Goal: Task Accomplishment & Management: Complete application form

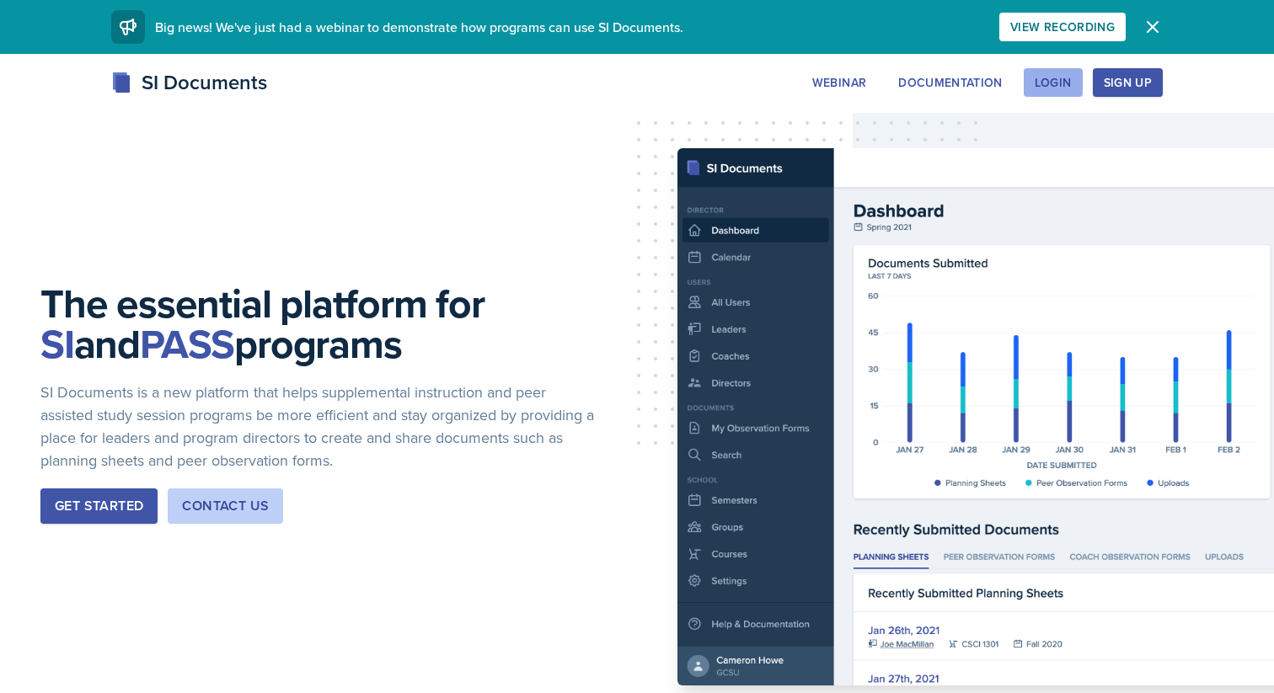
click at [1061, 86] on div "Login" at bounding box center [1053, 82] width 37 height 13
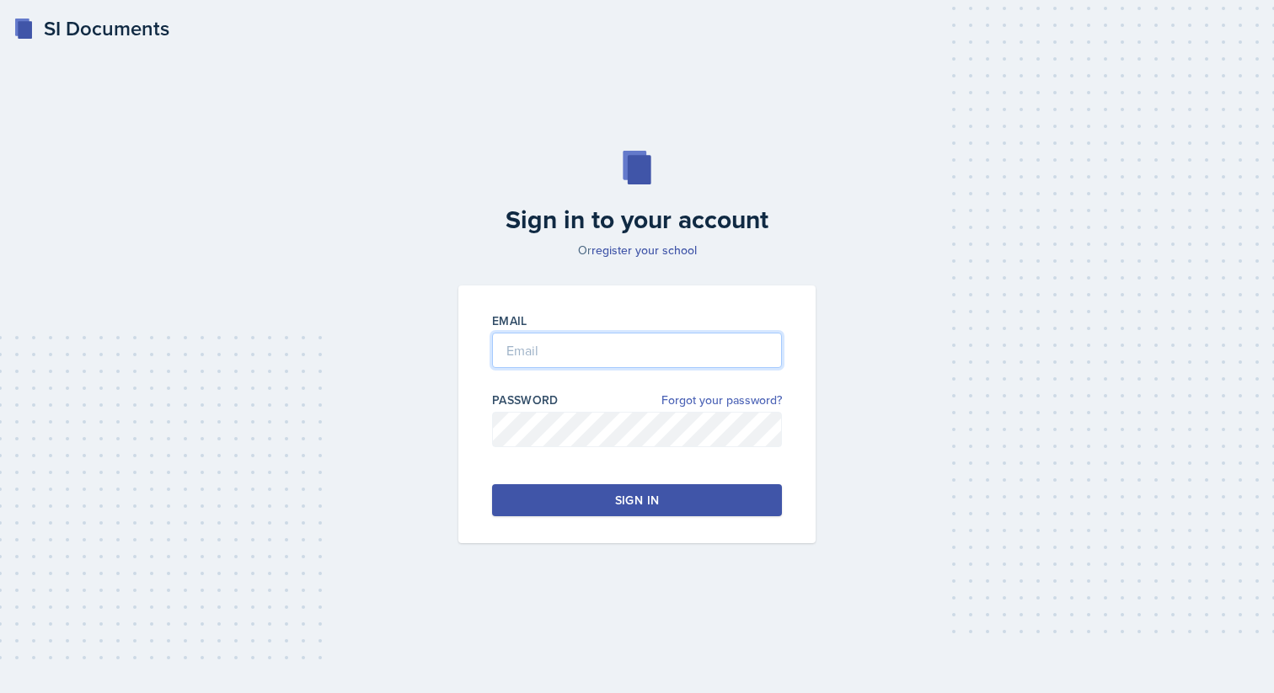
type input "[EMAIL_ADDRESS][PERSON_NAME][DOMAIN_NAME]"
click at [650, 489] on button "Sign in" at bounding box center [637, 500] width 290 height 32
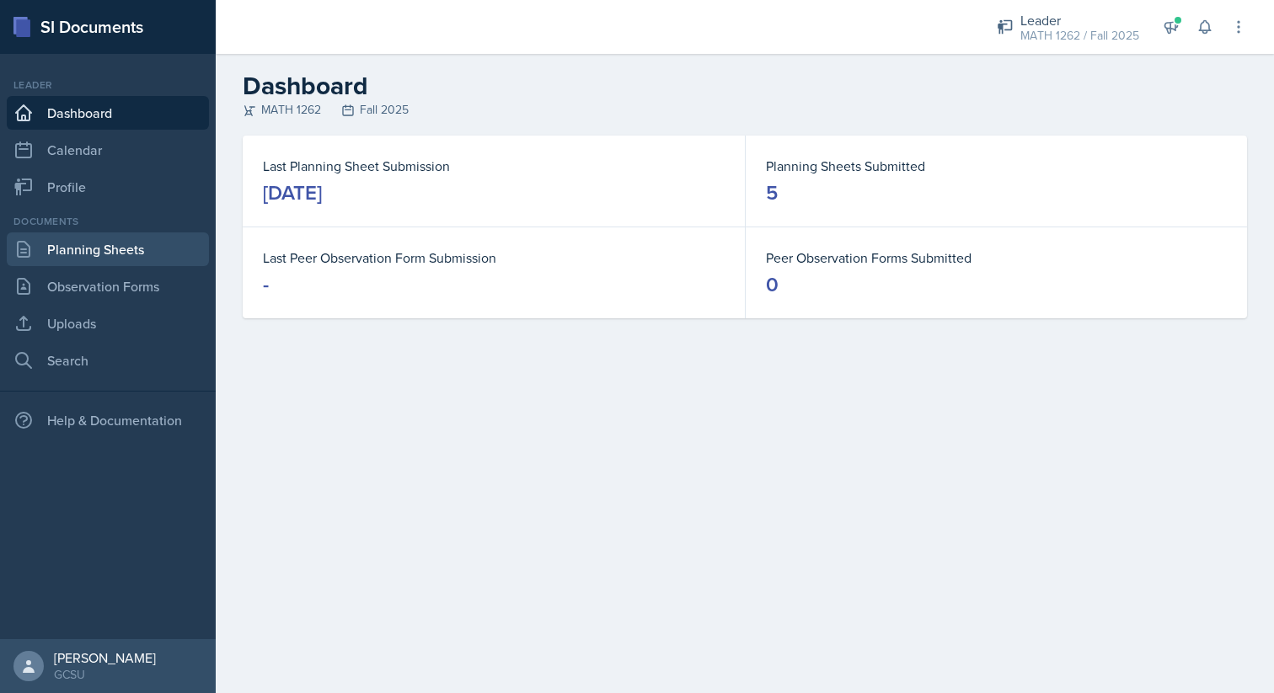
click at [124, 243] on link "Planning Sheets" at bounding box center [108, 250] width 202 height 34
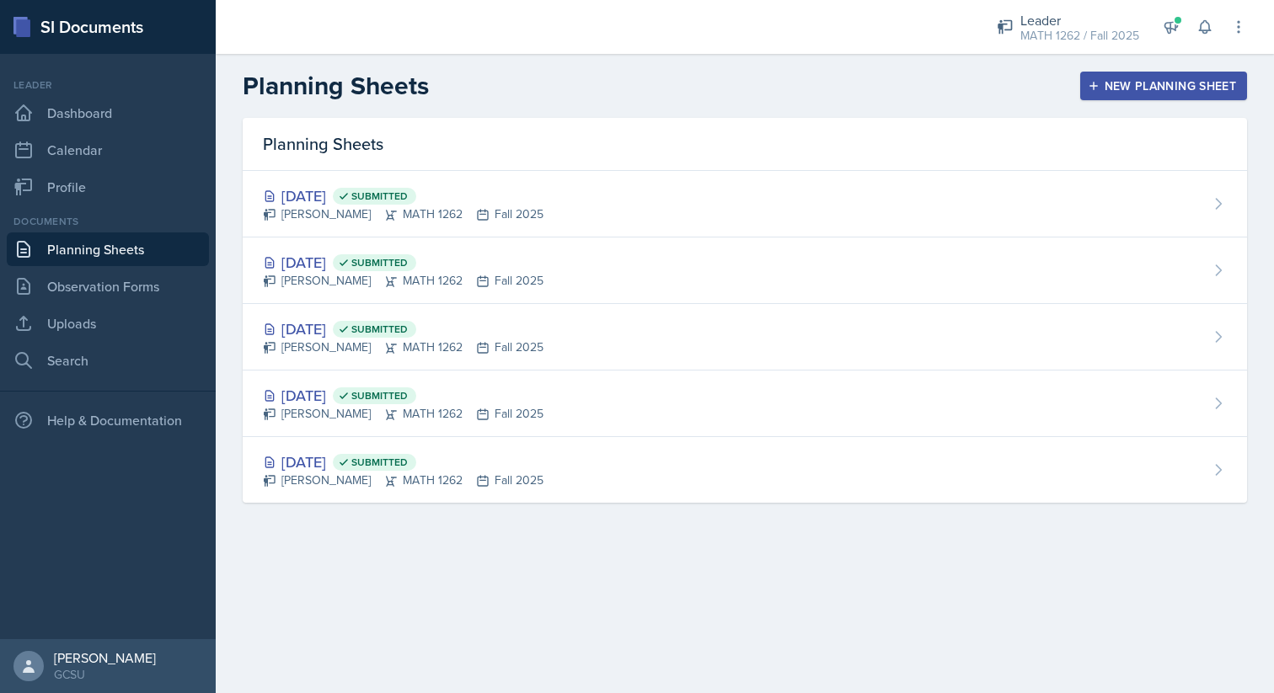
click at [1132, 89] on div "New Planning Sheet" at bounding box center [1163, 85] width 145 height 13
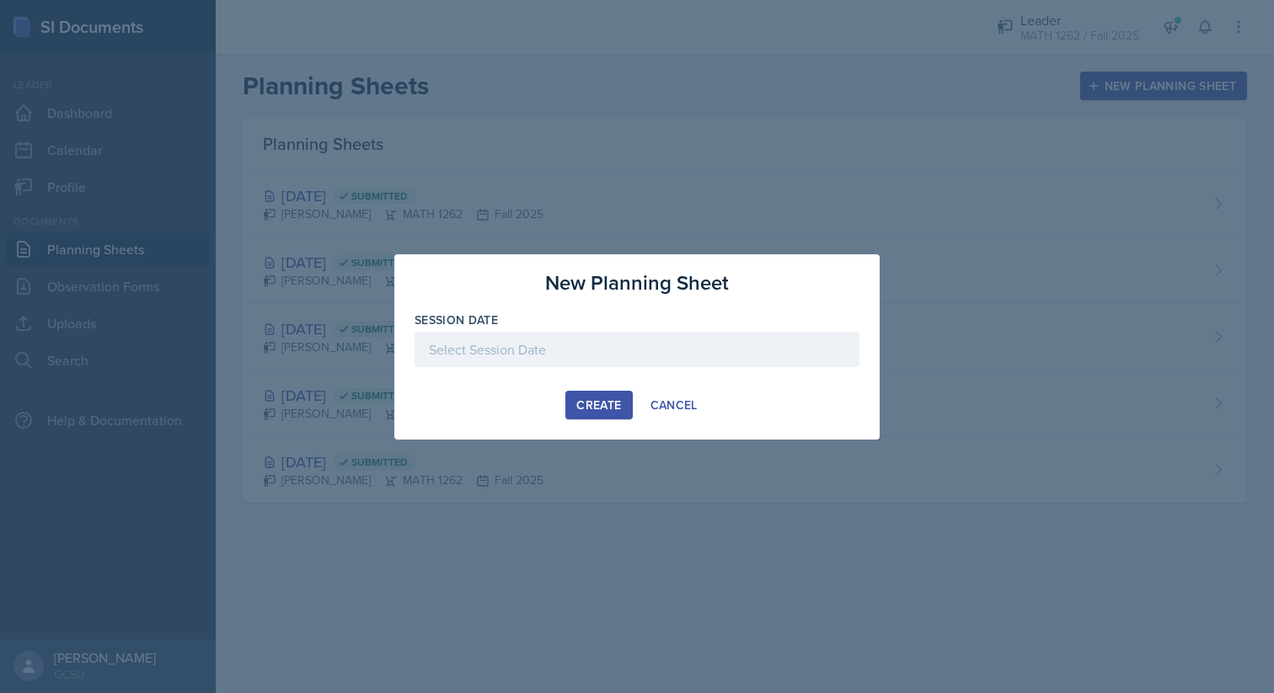
click at [644, 339] on div at bounding box center [637, 349] width 445 height 35
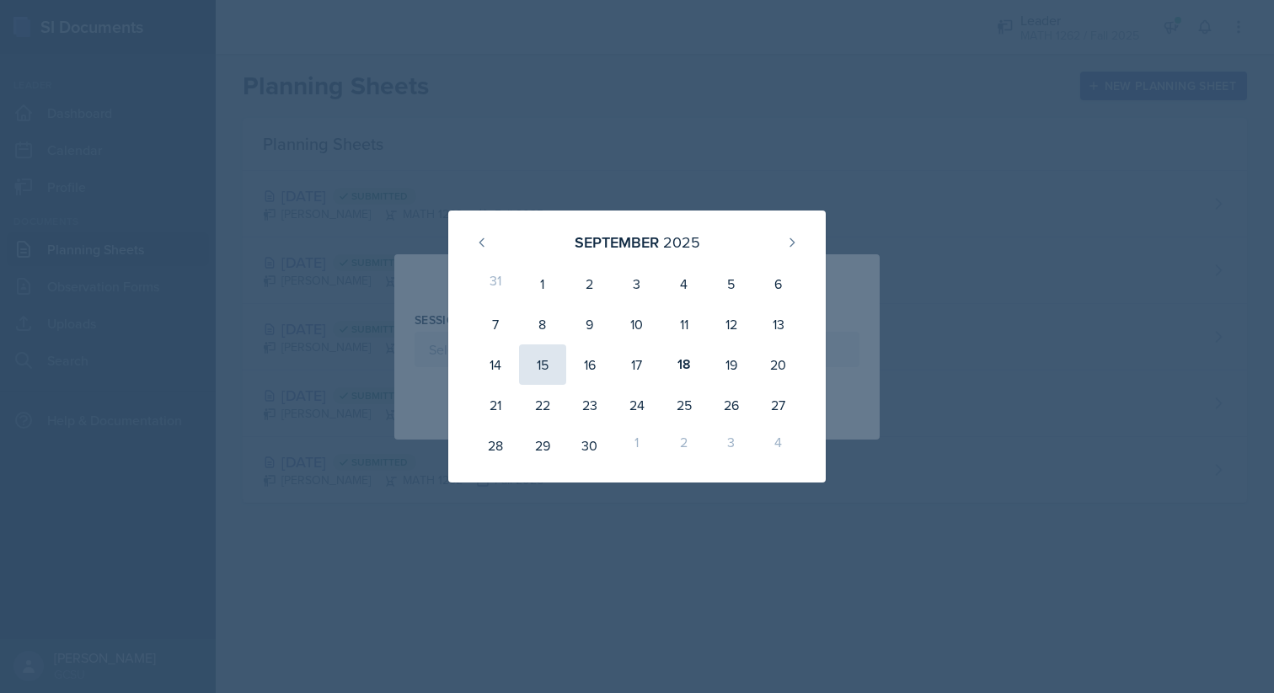
click at [530, 359] on div "15" at bounding box center [542, 365] width 47 height 40
type input "[DATE]"
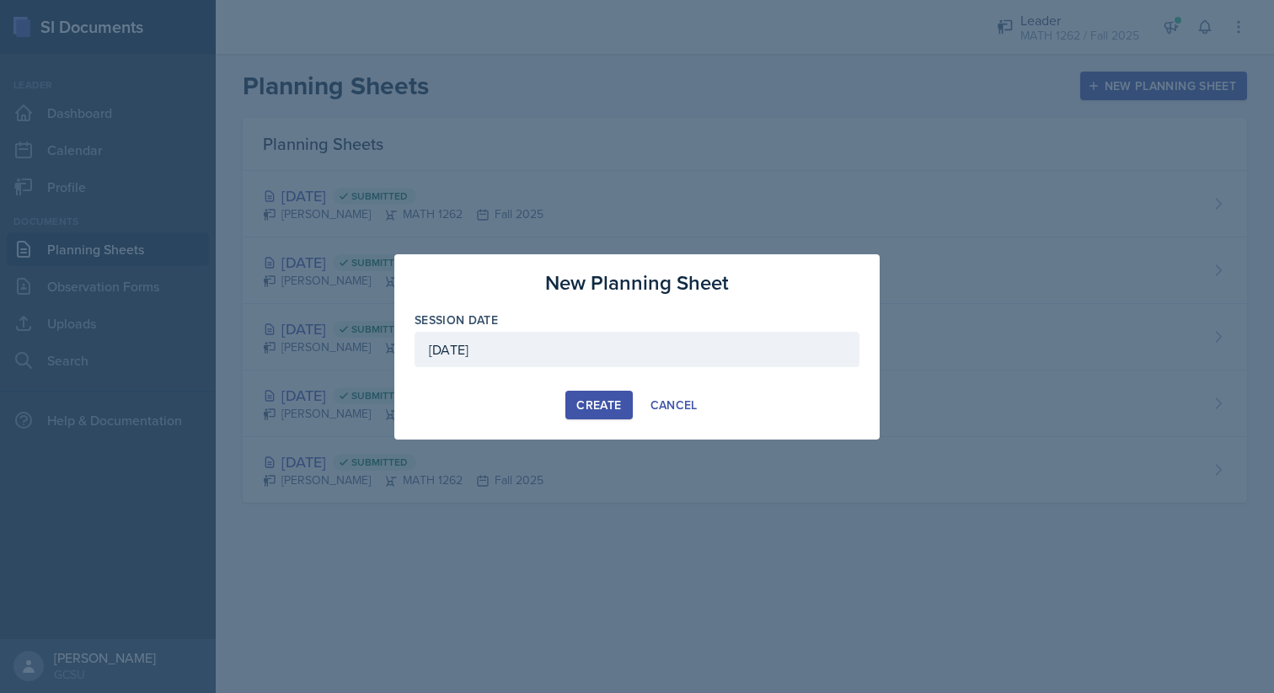
click at [584, 389] on div "New Planning Sheet Session Date [DATE] [DATE] 31 1 2 3 4 5 6 7 8 9 10 11 12 13 …" at bounding box center [636, 346] width 485 height 185
click at [586, 409] on div "Create" at bounding box center [598, 405] width 45 height 13
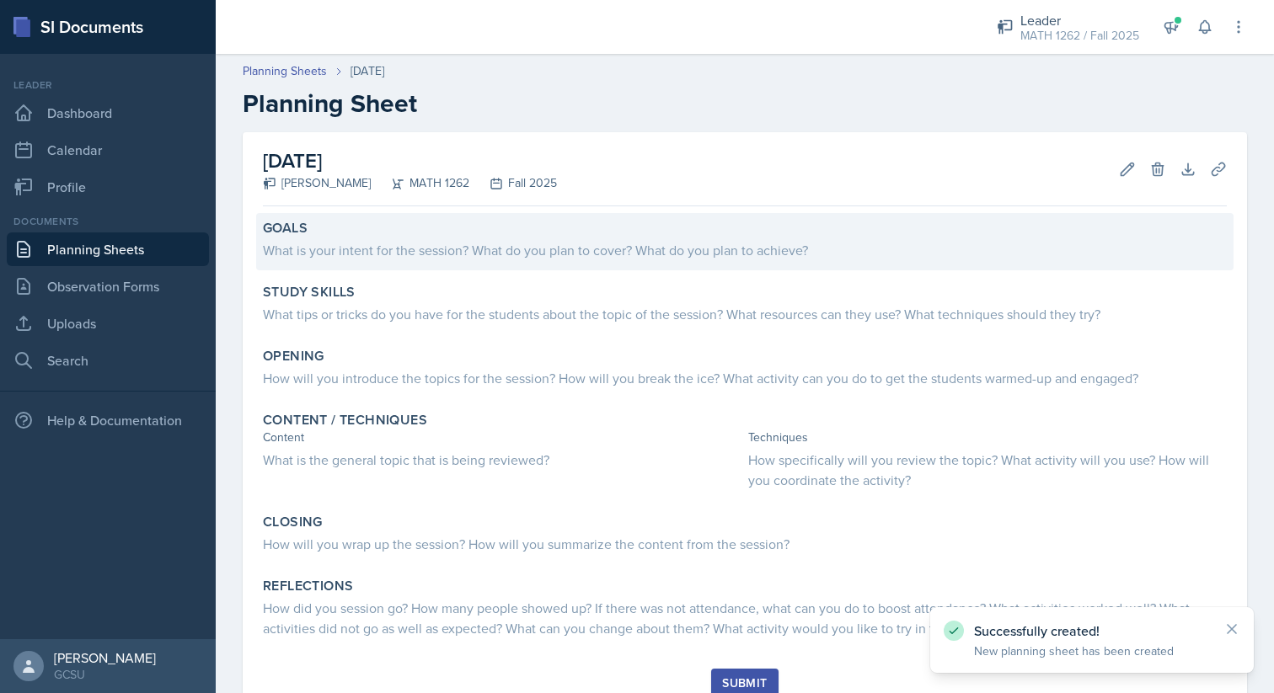
click at [569, 239] on div "What is your intent for the session? What do you plan to cover? What do you pla…" at bounding box center [745, 249] width 964 height 24
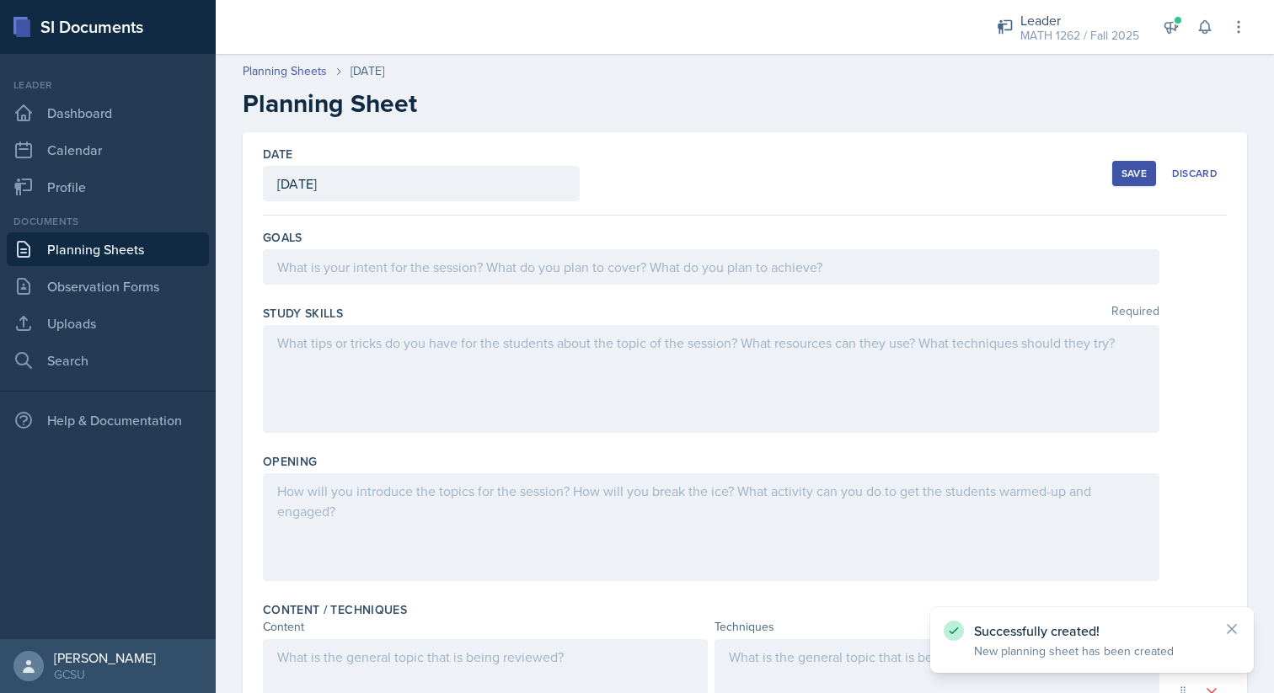
click at [551, 261] on div at bounding box center [711, 266] width 896 height 35
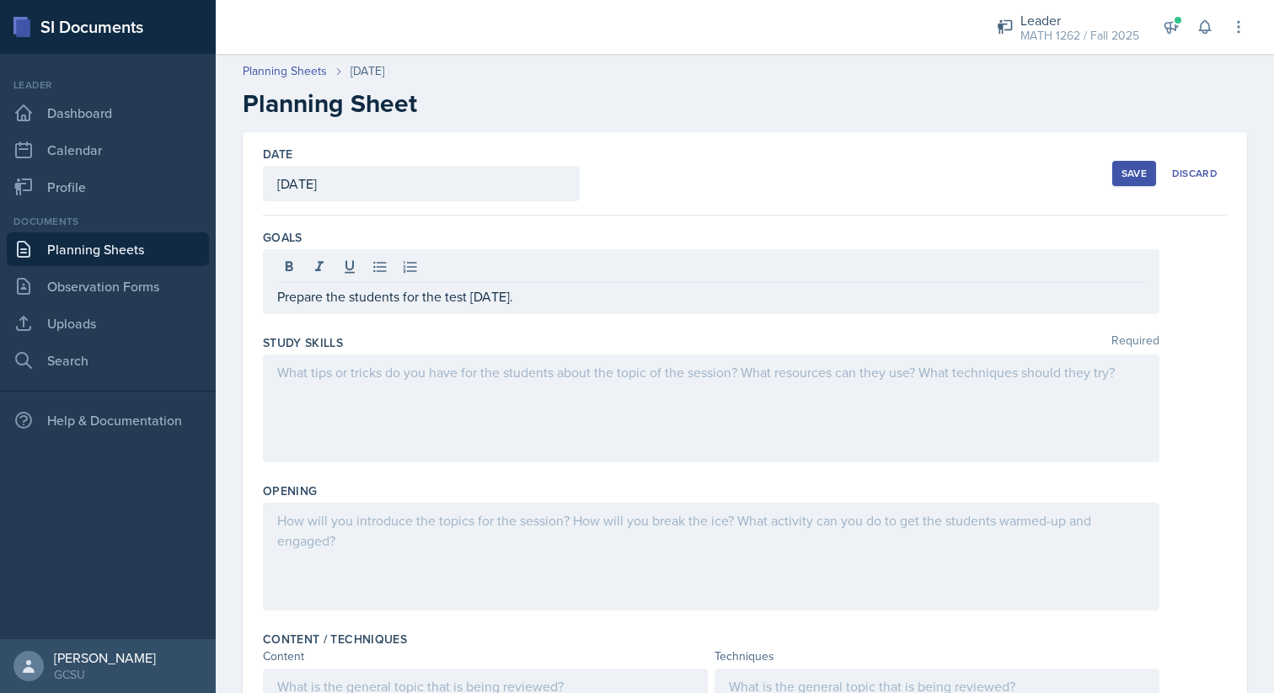
click at [507, 387] on div at bounding box center [711, 409] width 896 height 108
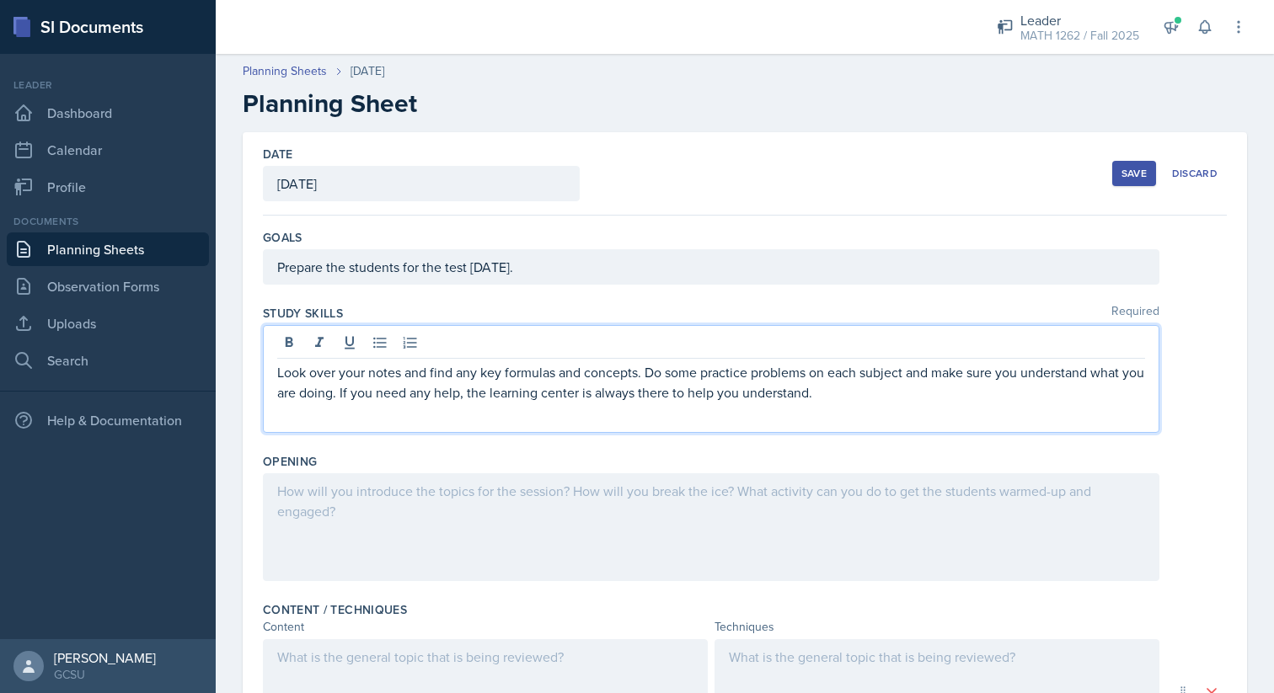
click at [474, 548] on div at bounding box center [711, 528] width 896 height 108
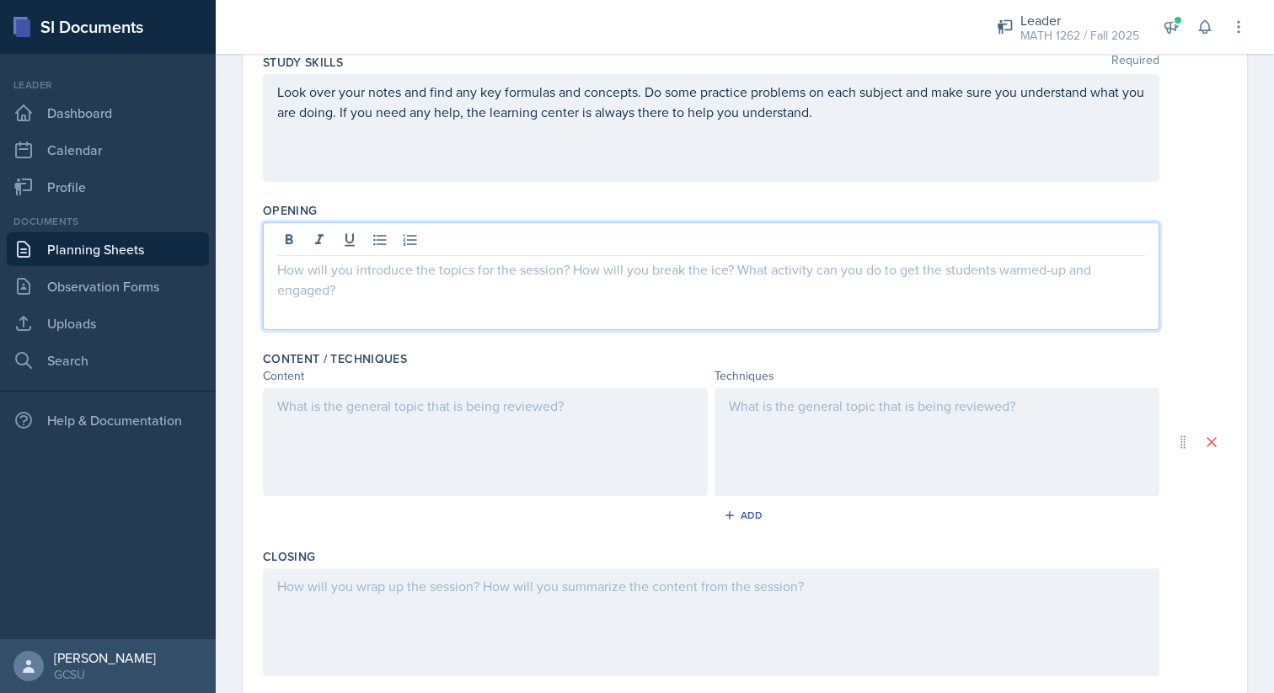
scroll to position [255, 0]
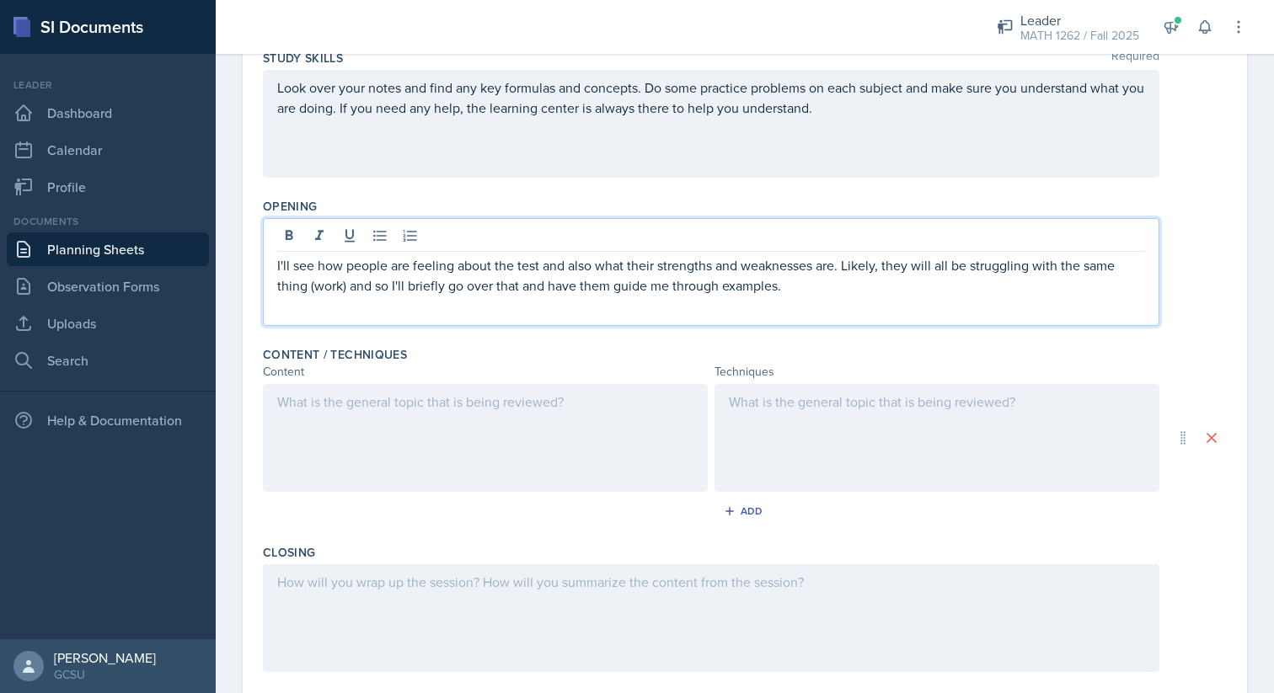
click at [483, 462] on div at bounding box center [485, 438] width 445 height 108
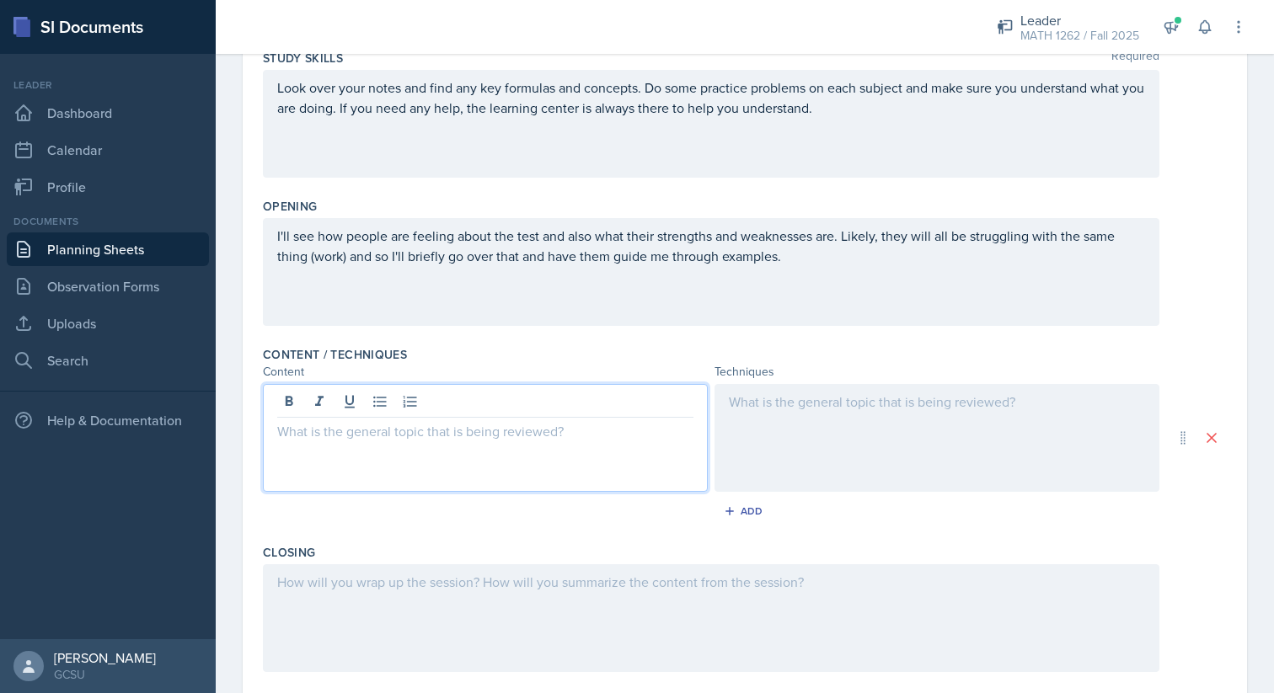
scroll to position [285, 0]
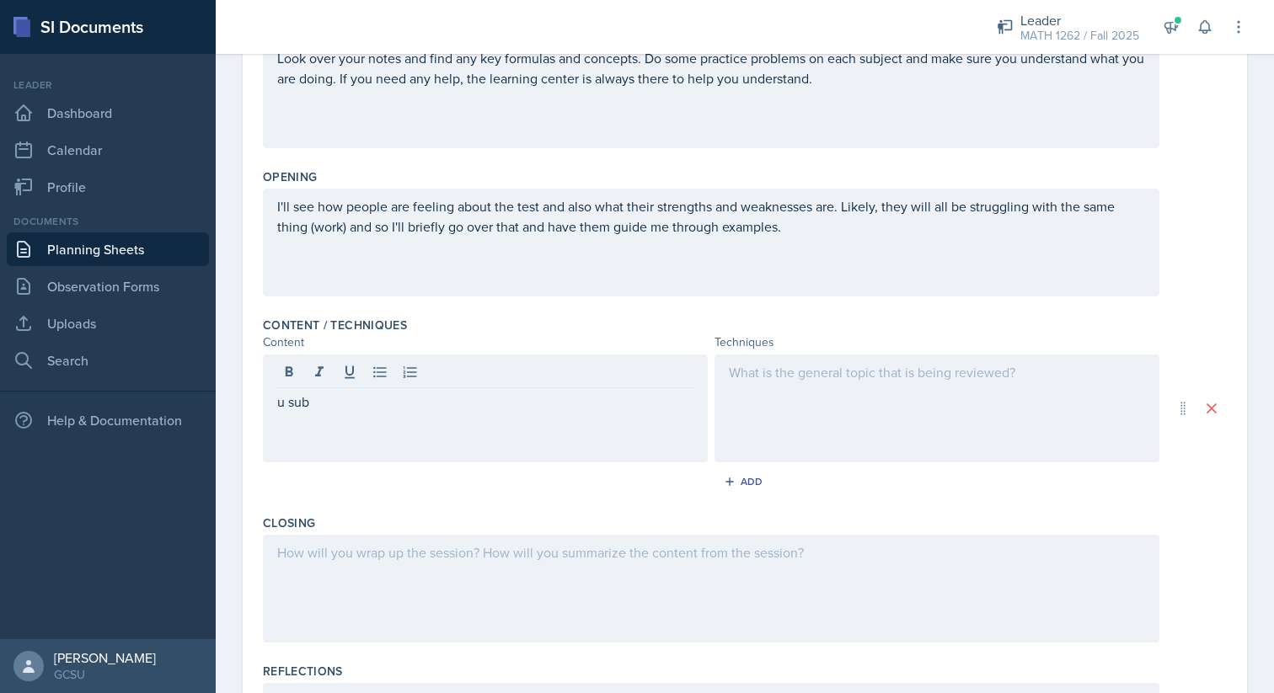
click at [856, 422] on div at bounding box center [936, 409] width 445 height 108
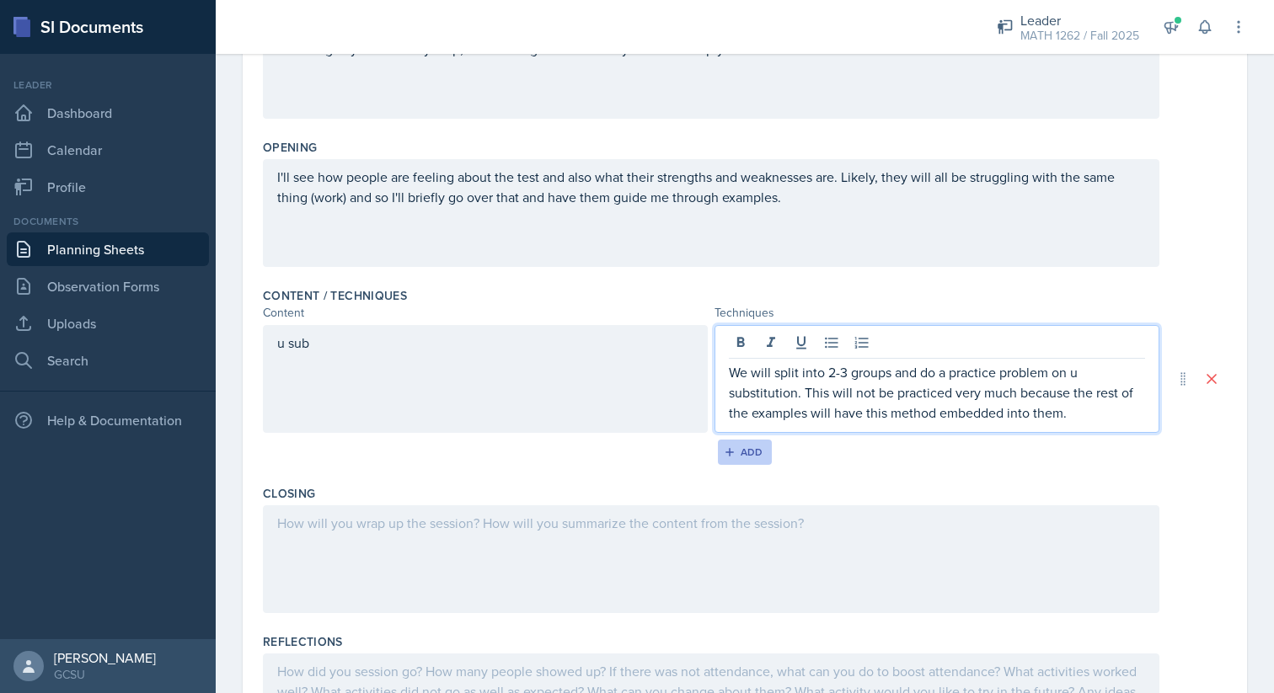
click at [730, 458] on icon "button" at bounding box center [730, 453] width 12 height 12
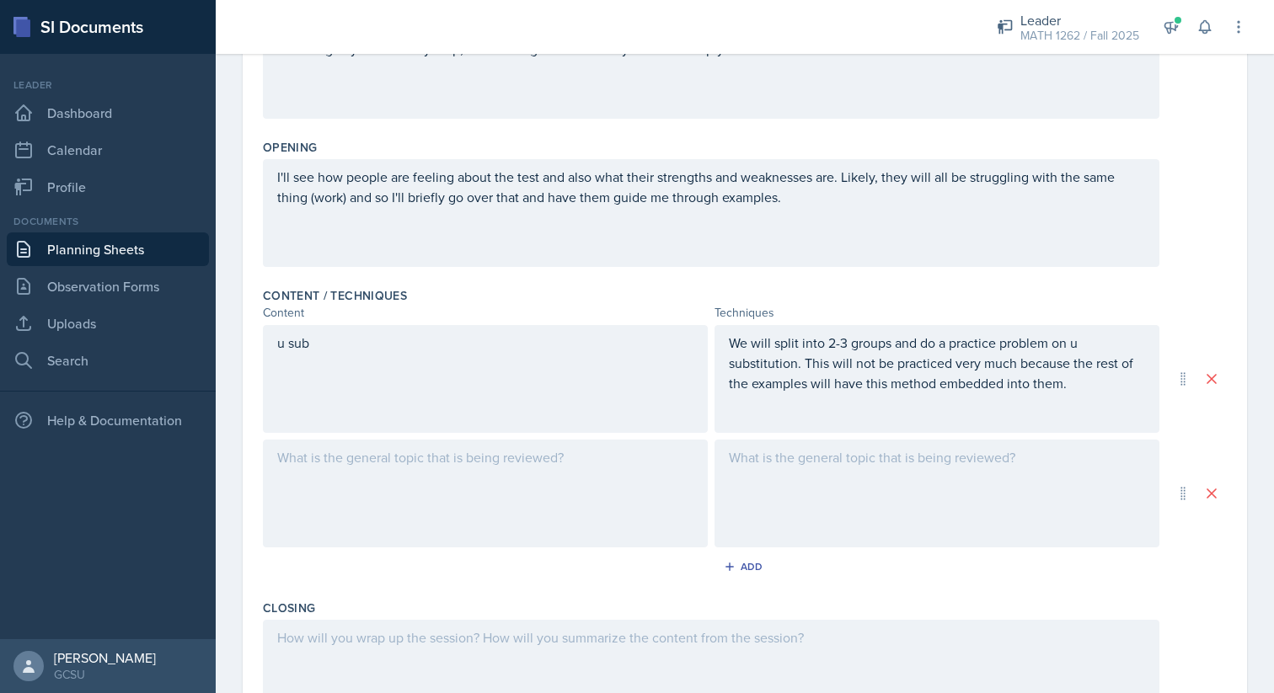
click at [663, 458] on div at bounding box center [485, 494] width 445 height 108
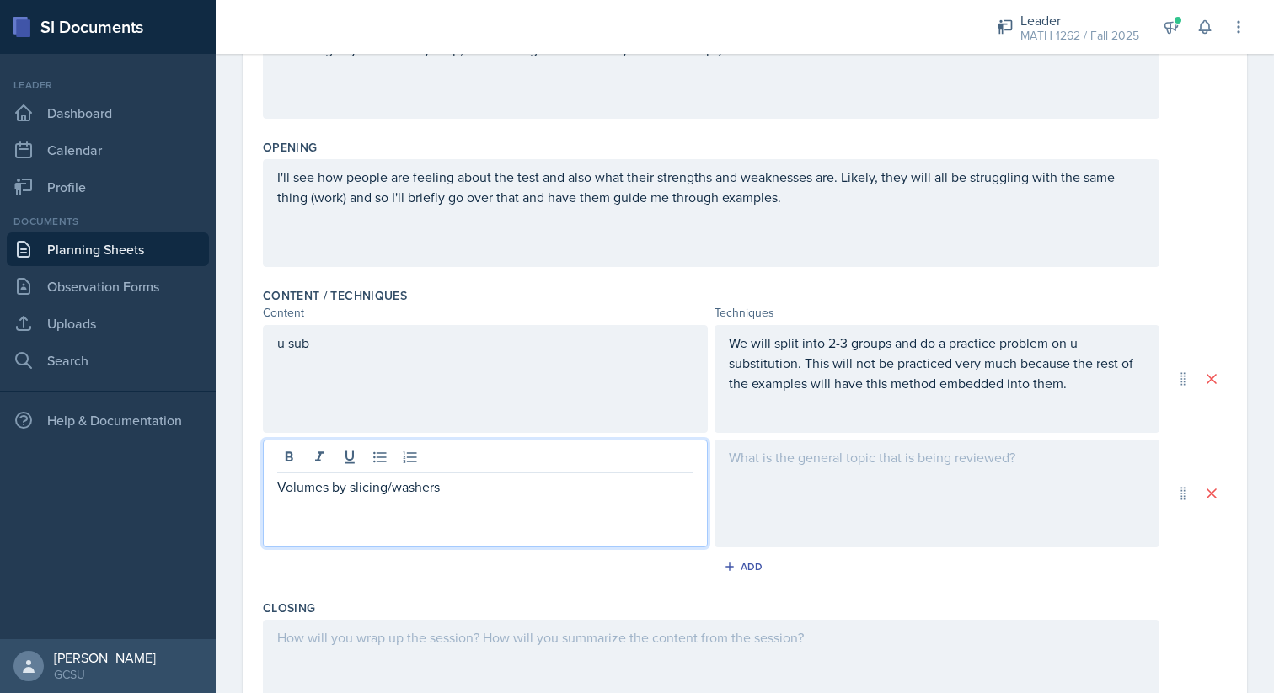
click at [987, 476] on div at bounding box center [936, 494] width 445 height 108
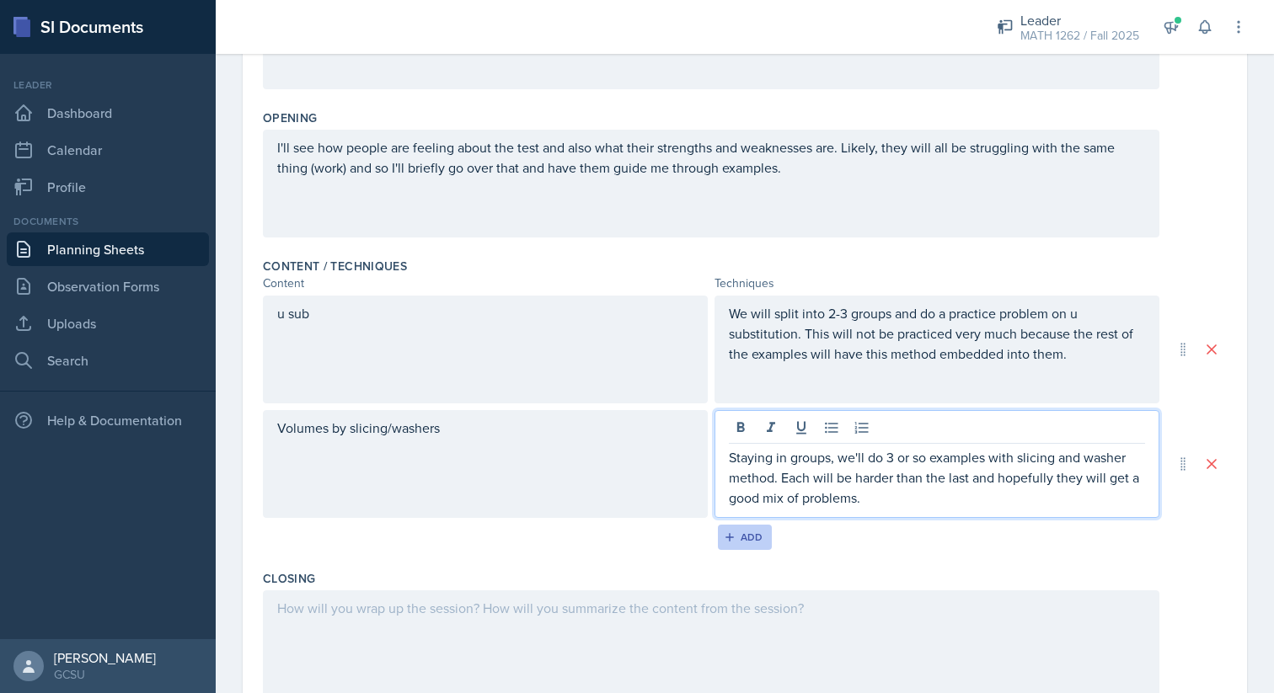
click at [760, 531] on div "Add" at bounding box center [745, 537] width 36 height 13
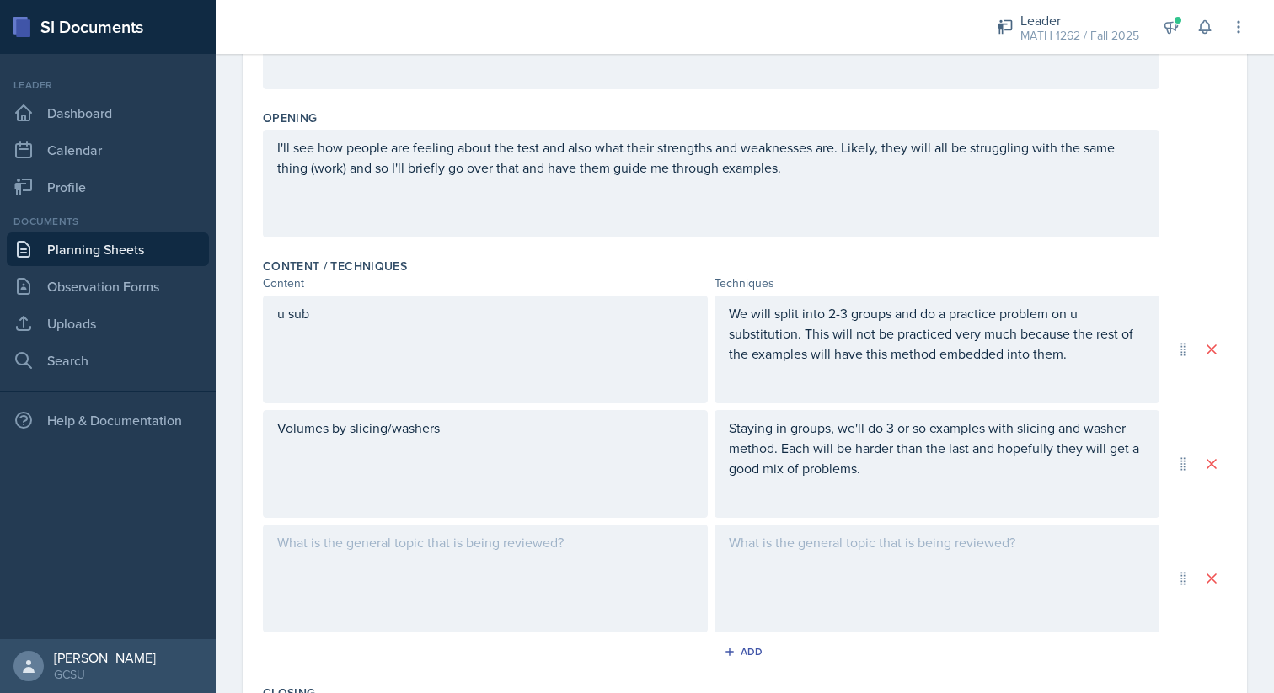
click at [570, 564] on div at bounding box center [485, 579] width 445 height 108
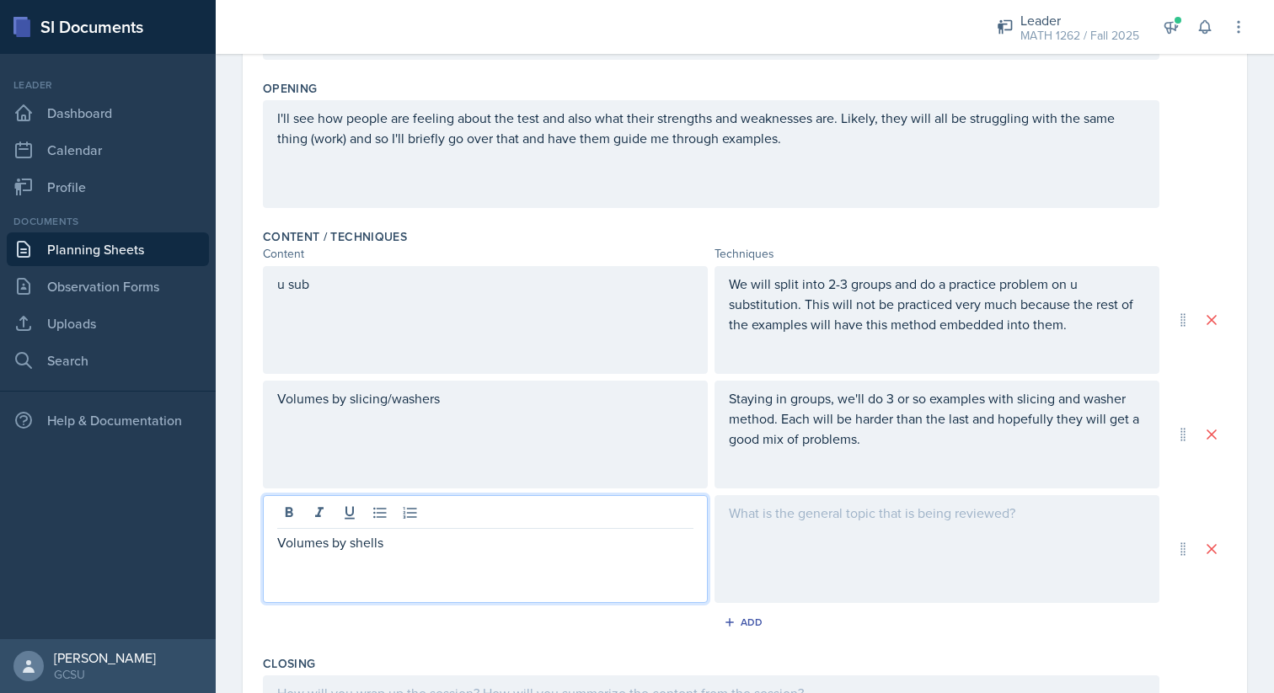
click at [943, 563] on div at bounding box center [936, 549] width 445 height 108
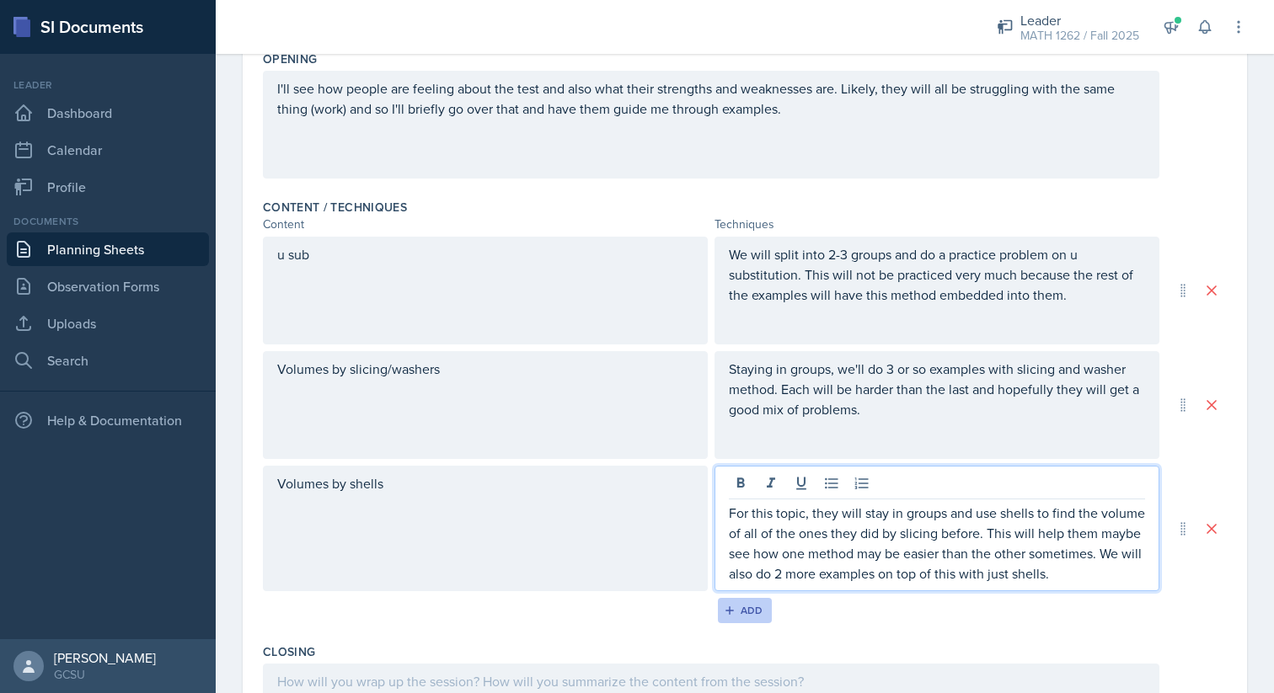
click at [757, 600] on button "Add" at bounding box center [745, 610] width 55 height 25
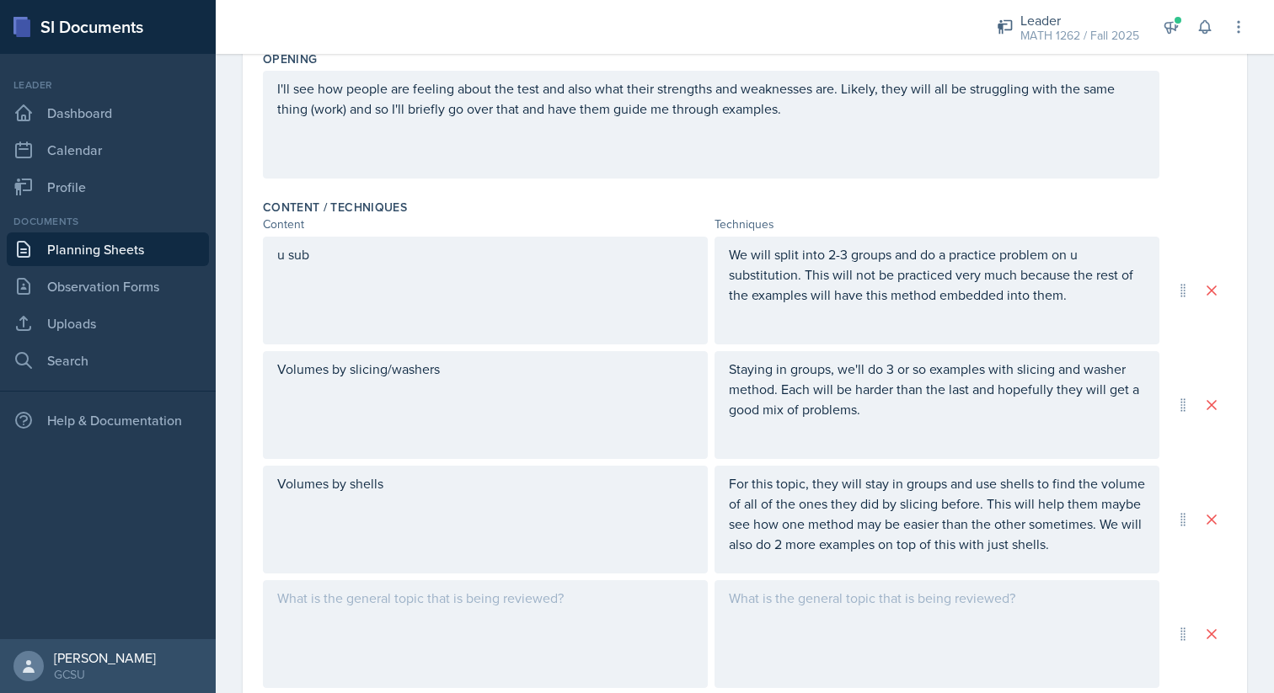
click at [635, 615] on div at bounding box center [485, 635] width 445 height 108
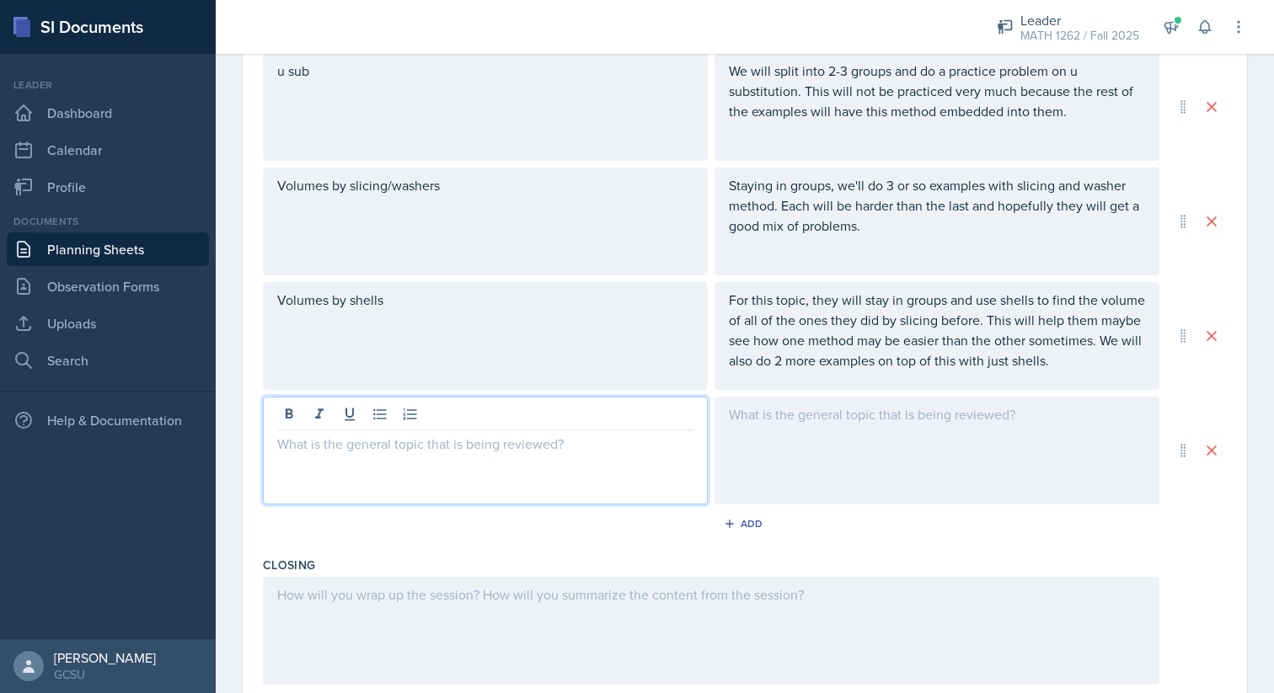
scroll to position [592, 0]
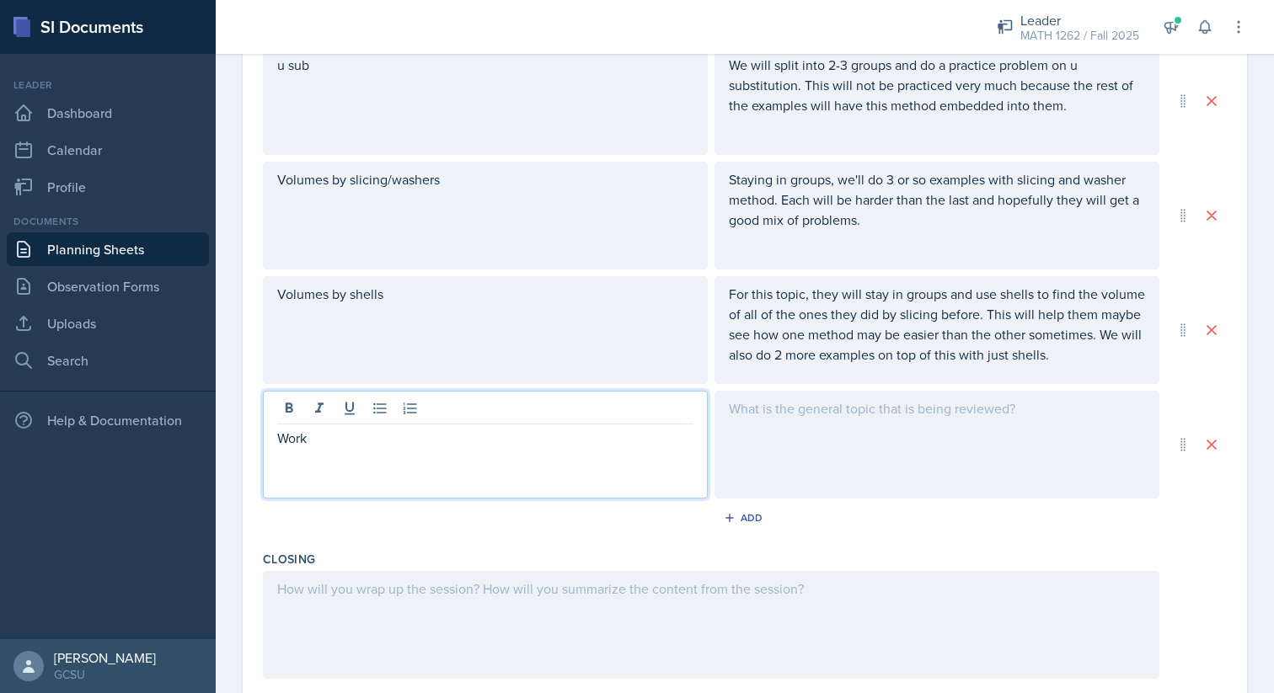
click at [920, 473] on div at bounding box center [936, 445] width 445 height 108
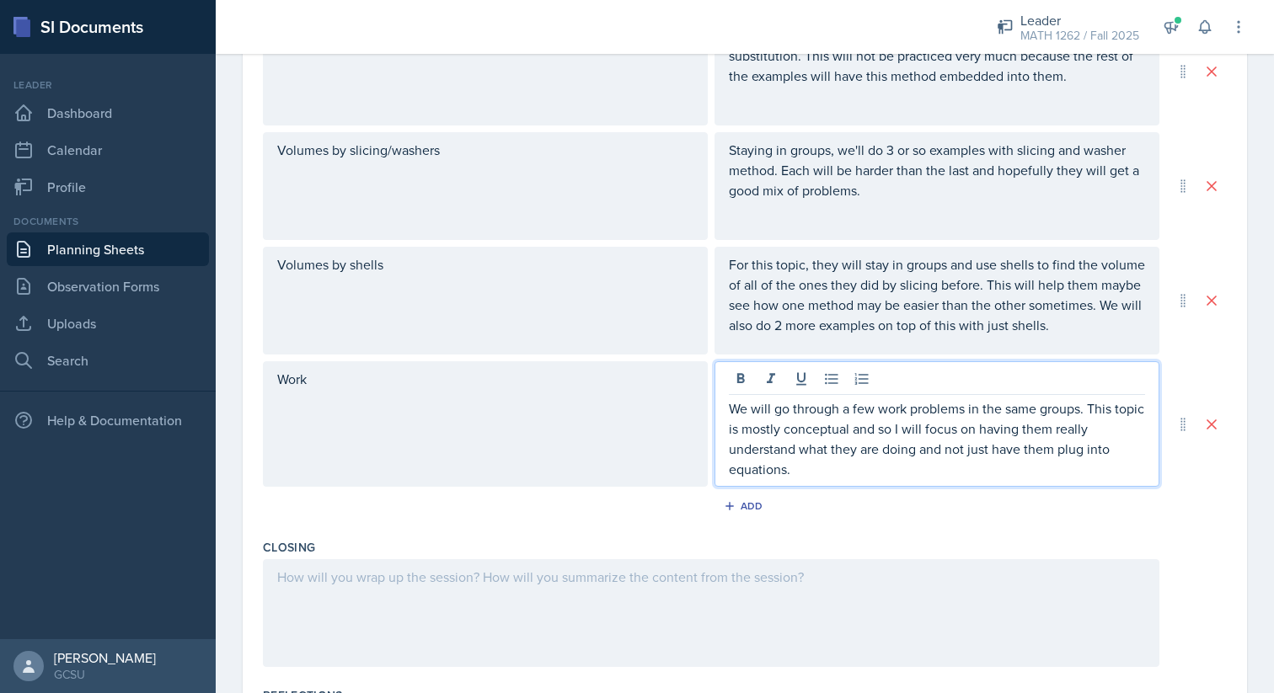
click at [821, 534] on div "Closing" at bounding box center [745, 606] width 964 height 148
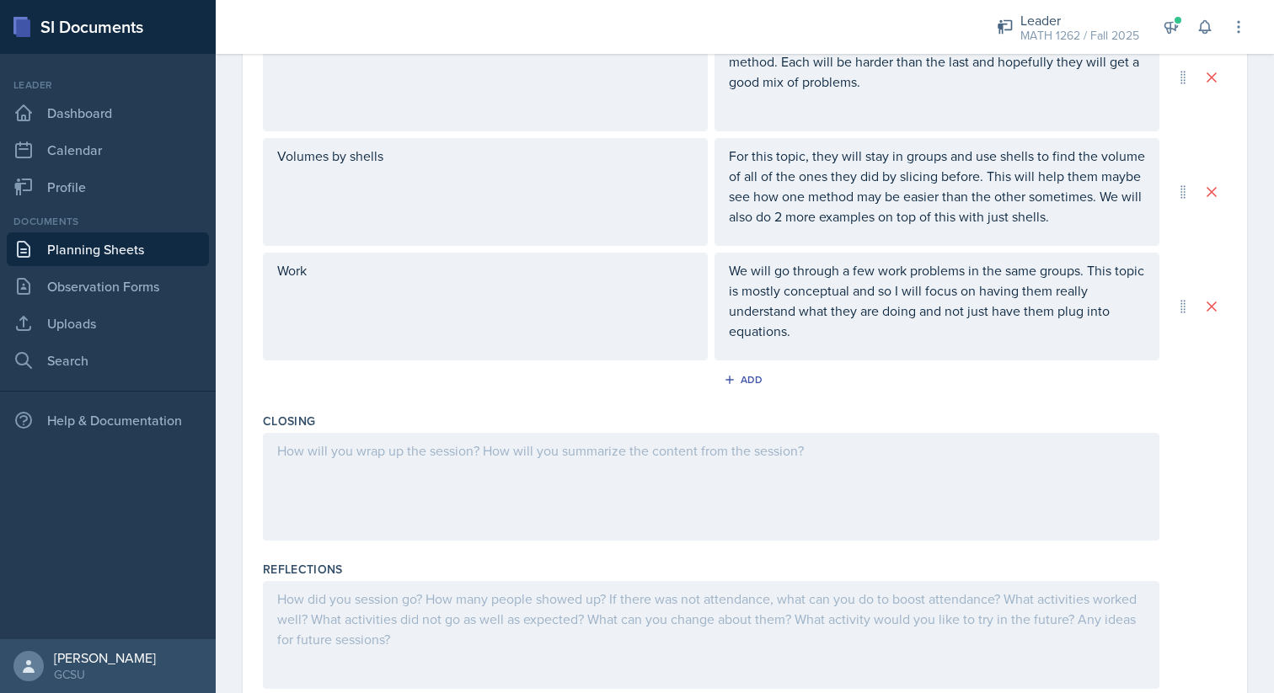
click at [843, 484] on div at bounding box center [711, 487] width 896 height 108
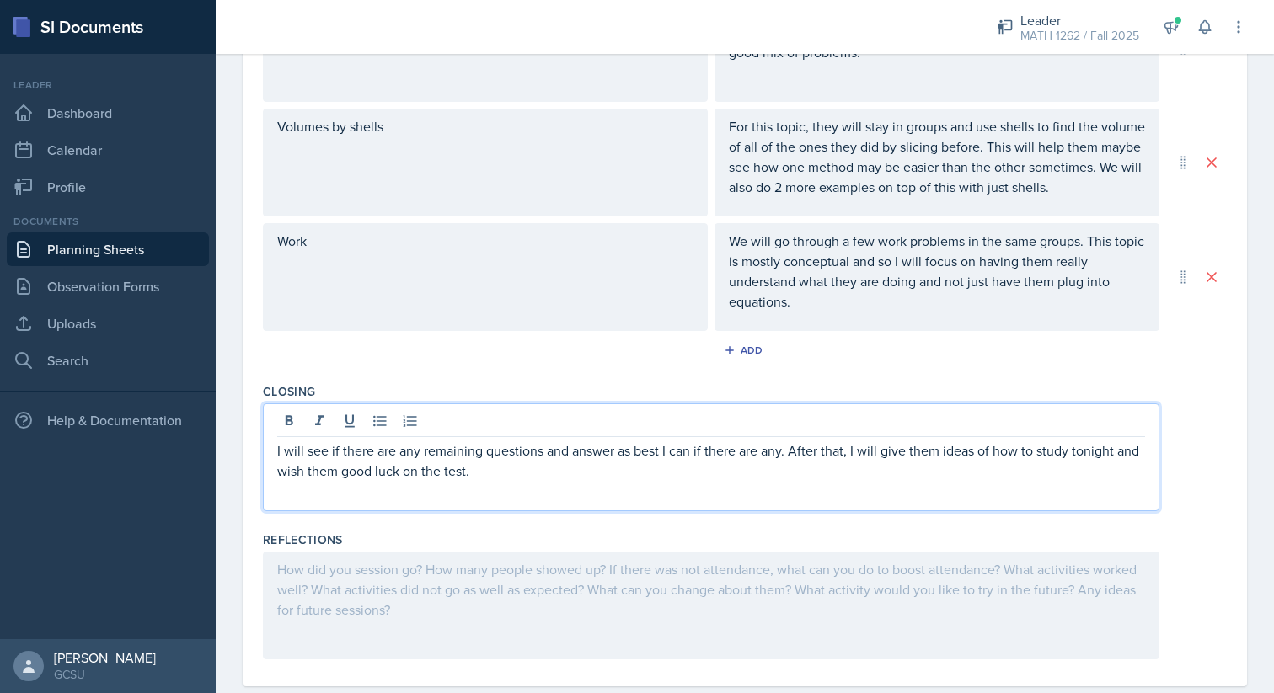
click at [768, 635] on div at bounding box center [711, 606] width 896 height 108
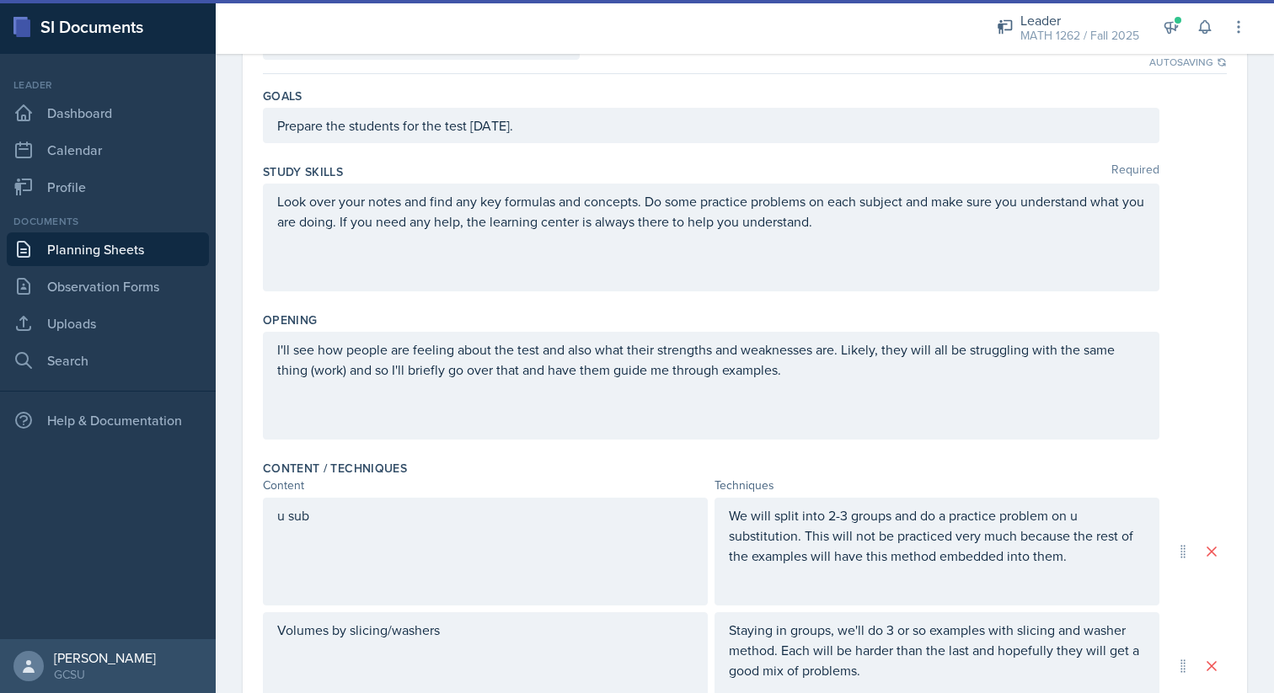
scroll to position [0, 0]
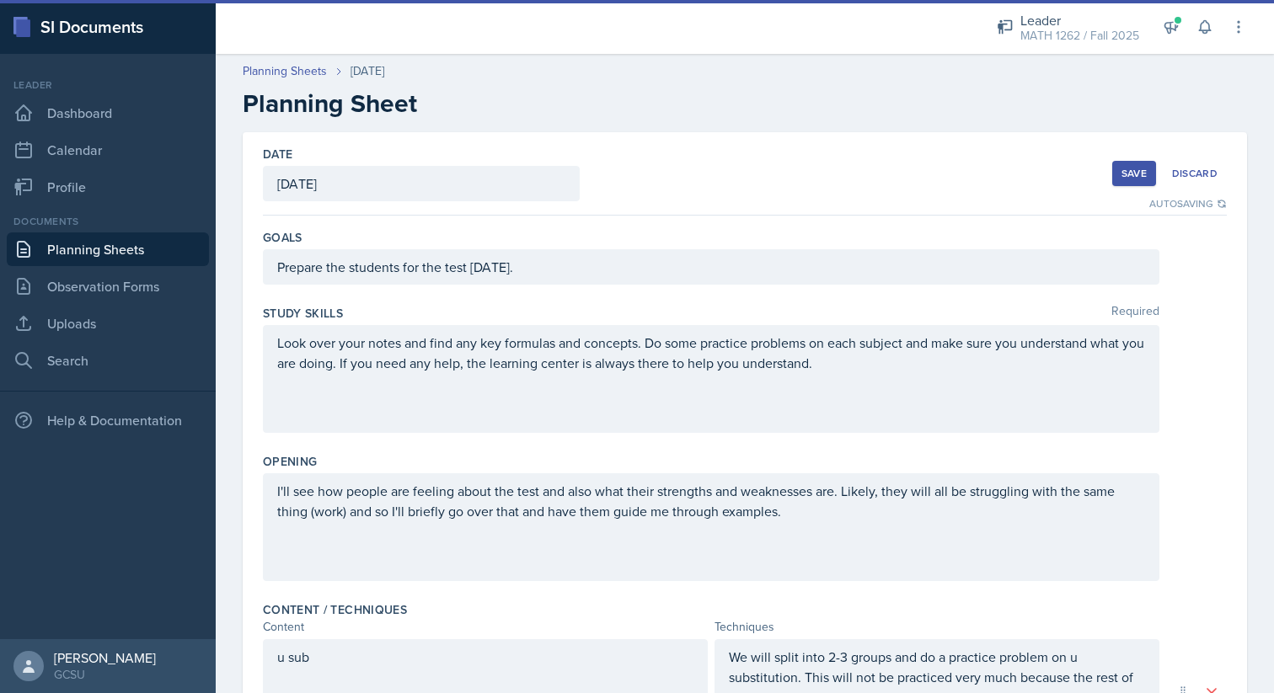
click at [1132, 176] on div "Save" at bounding box center [1133, 173] width 25 height 13
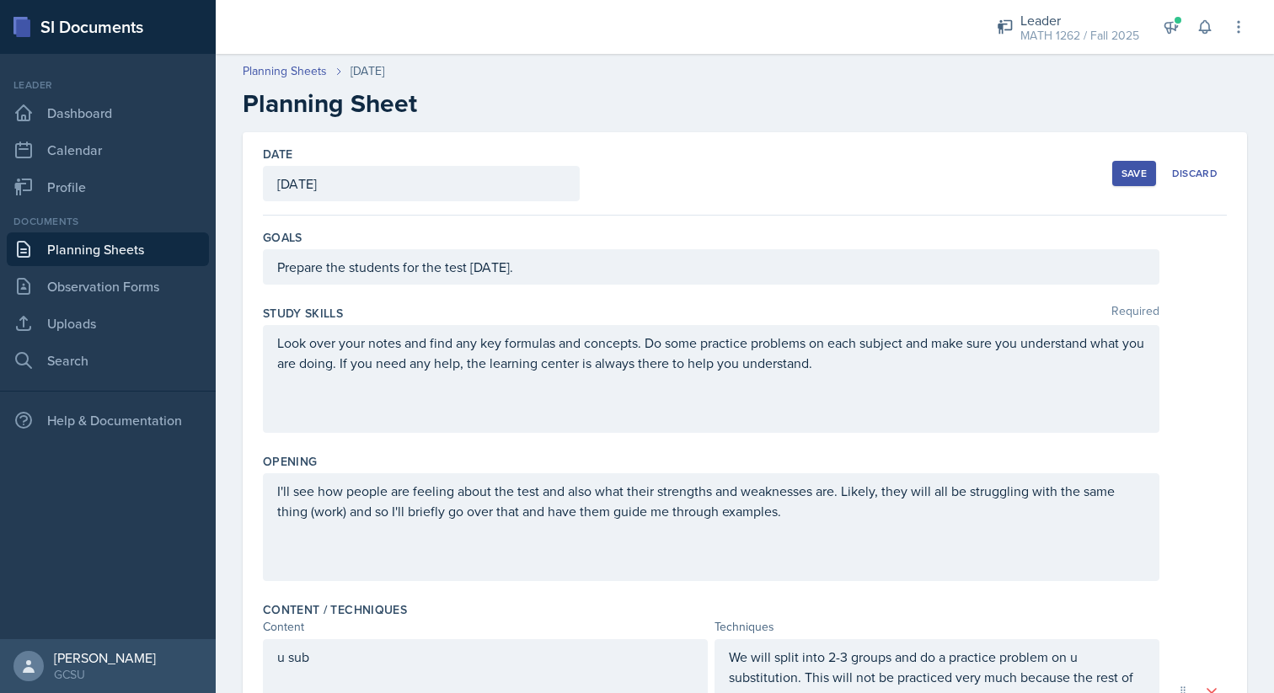
click at [1130, 179] on div "Save" at bounding box center [1133, 173] width 25 height 13
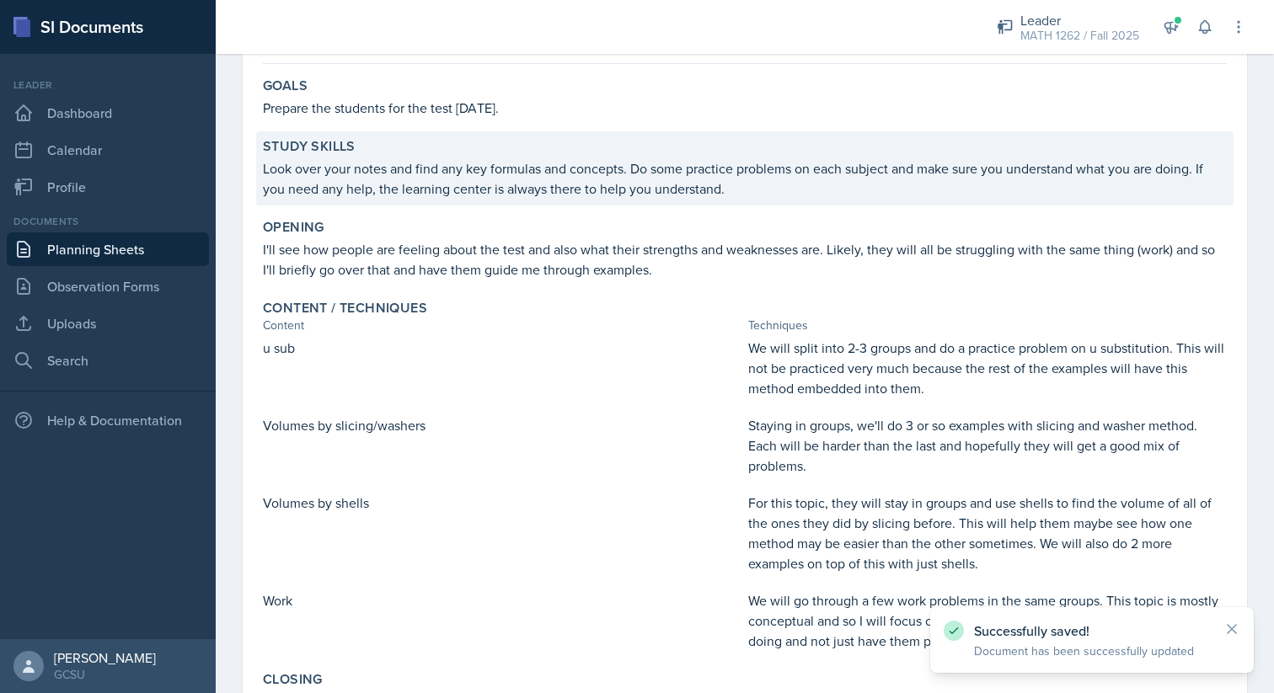
scroll to position [399, 0]
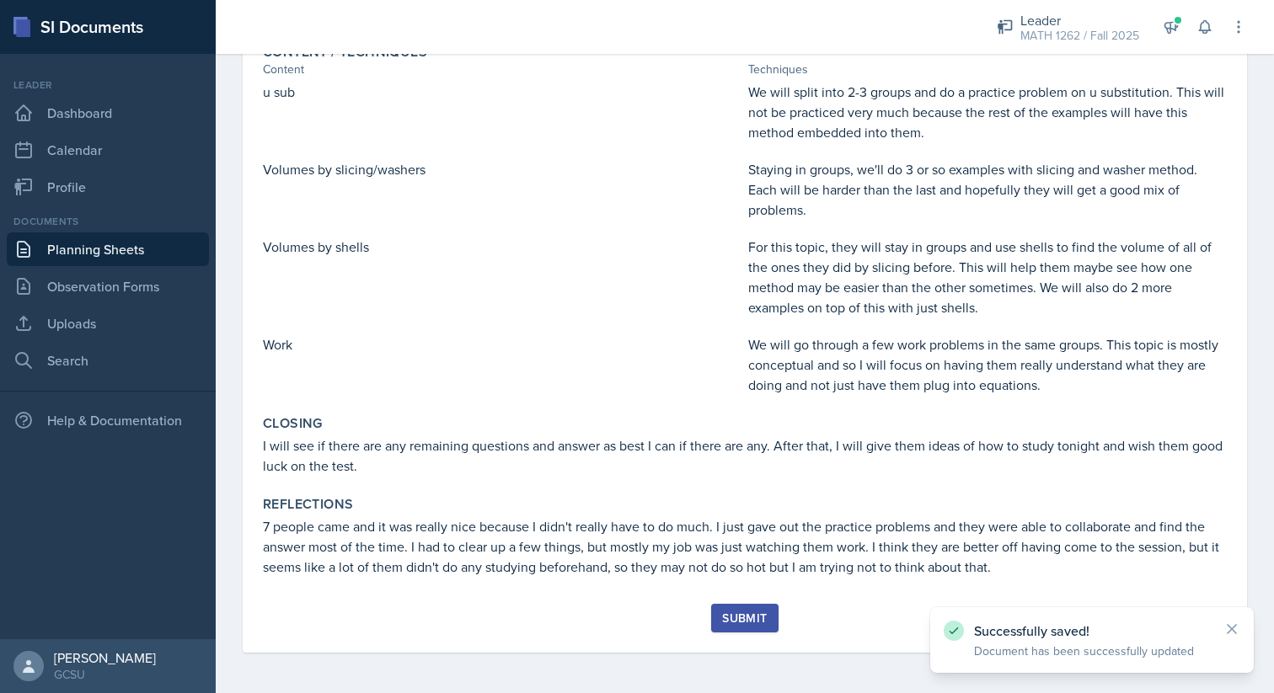
click at [757, 606] on button "Submit" at bounding box center [744, 618] width 67 height 29
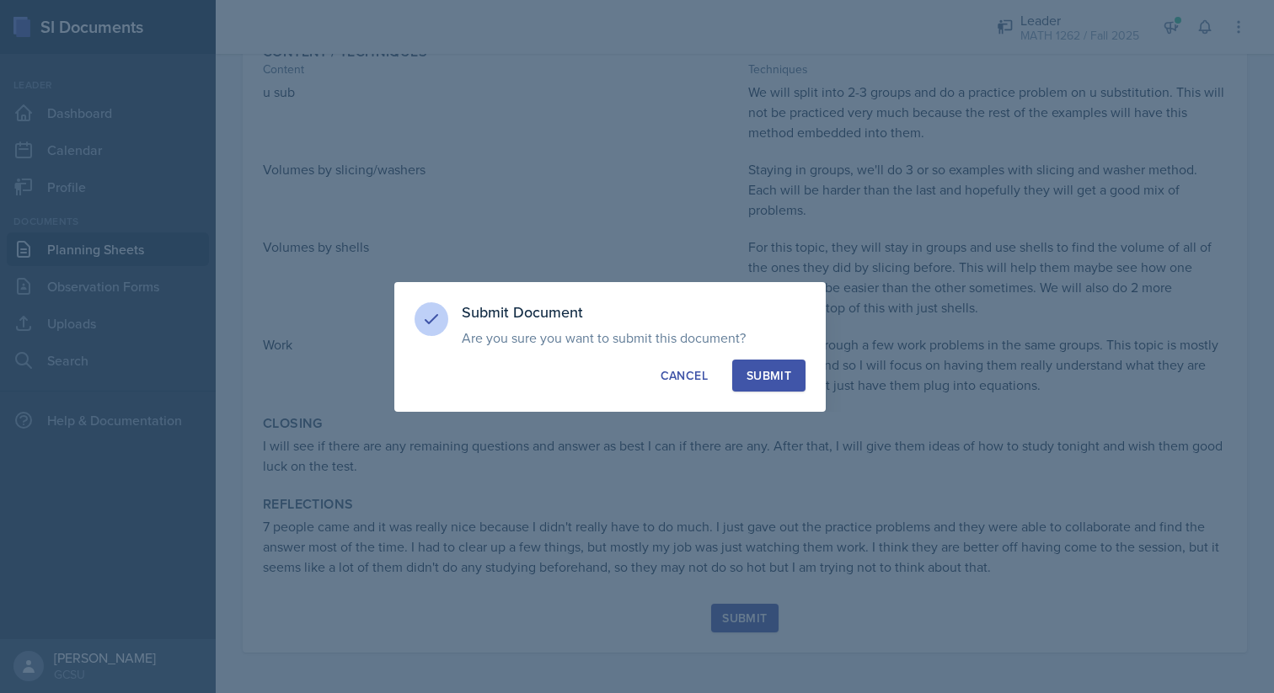
click at [765, 394] on div "Submit Document Are you sure you want to submit this document? This document wi…" at bounding box center [609, 347] width 431 height 130
click at [765, 378] on div "Submit" at bounding box center [769, 375] width 45 height 17
